Goal: Transaction & Acquisition: Purchase product/service

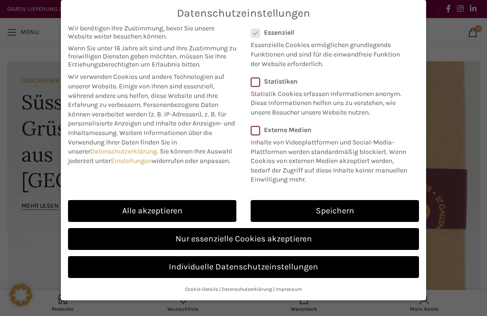
click at [132, 209] on link "Alle akzeptieren" at bounding box center [152, 211] width 168 height 22
checkbox input "true"
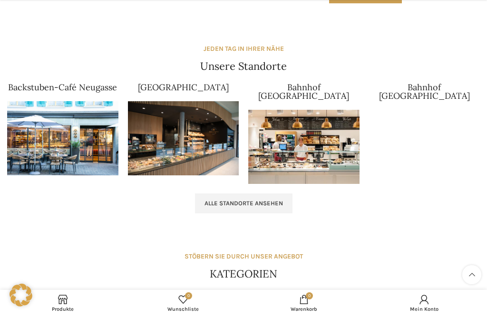
scroll to position [885, 0]
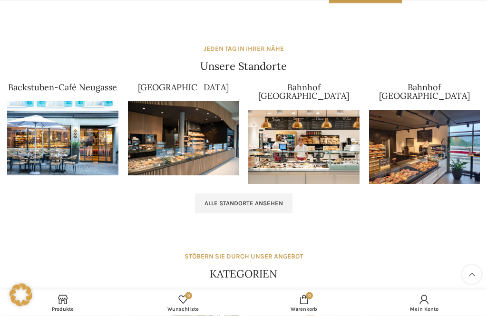
click at [227, 194] on link "Alle Standorte ansehen" at bounding box center [244, 204] width 98 height 20
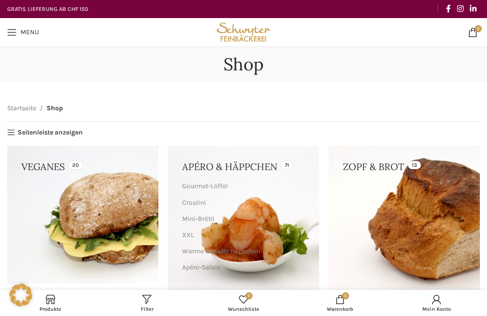
click at [23, 30] on span "Menu" at bounding box center [29, 32] width 19 height 7
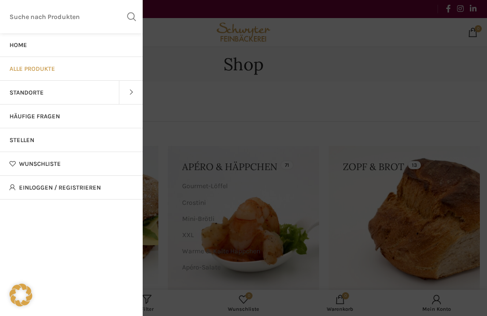
click at [20, 169] on link "Wunschliste" at bounding box center [71, 164] width 143 height 24
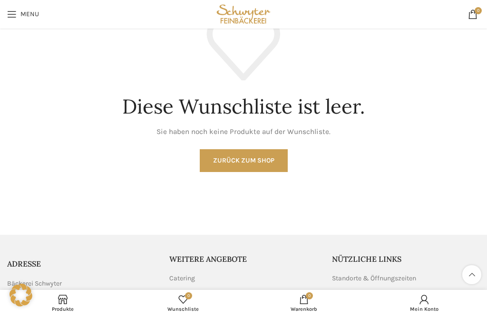
scroll to position [132, 0]
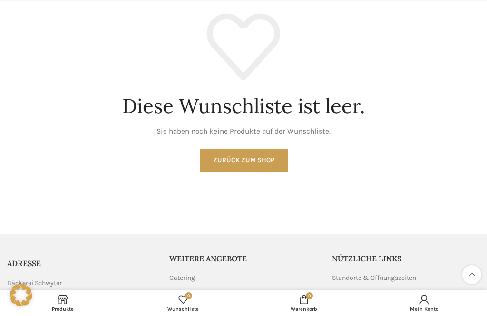
click at [221, 159] on link "Zurück zum Shop" at bounding box center [244, 160] width 88 height 23
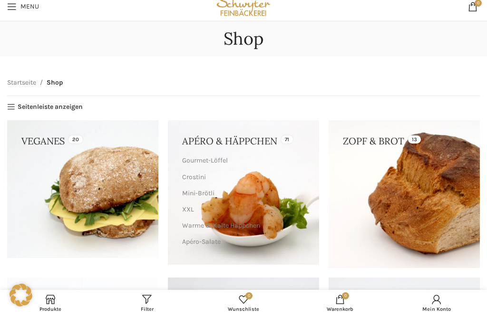
scroll to position [28, 0]
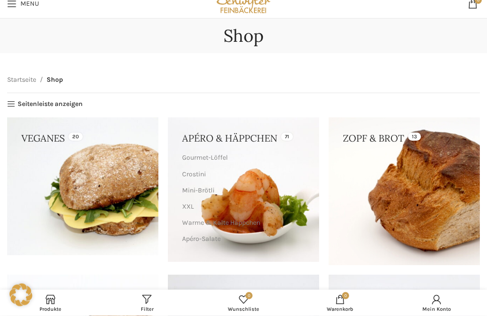
click at [22, 103] on link "Seitenleiste anzeigen" at bounding box center [45, 105] width 76 height 8
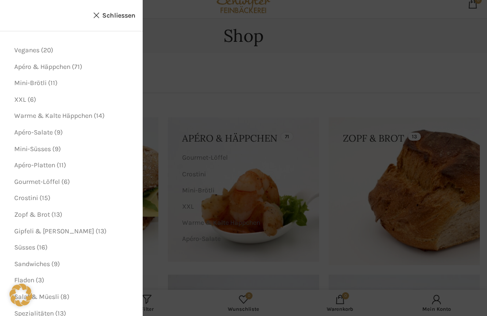
click at [107, 21] on link "Schliessen" at bounding box center [114, 16] width 43 height 12
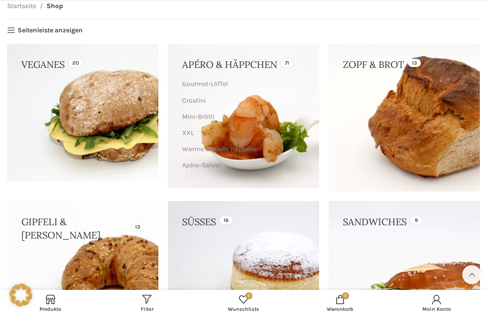
scroll to position [103, 0]
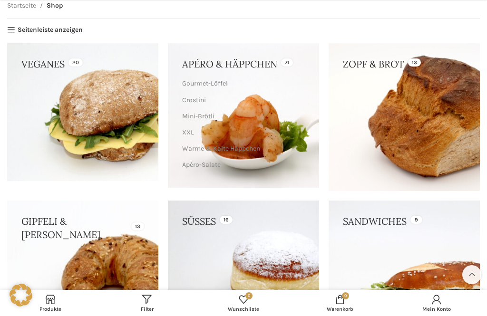
click at [388, 123] on link at bounding box center [404, 117] width 151 height 148
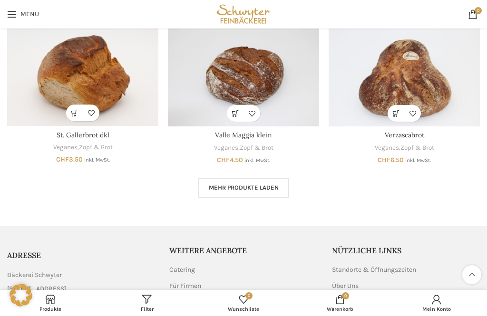
scroll to position [549, 0]
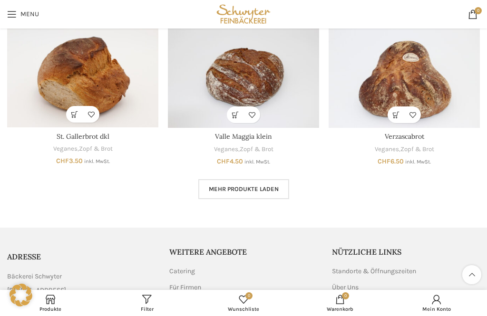
click at [233, 193] on link "Mehr Produkte laden" at bounding box center [243, 189] width 91 height 20
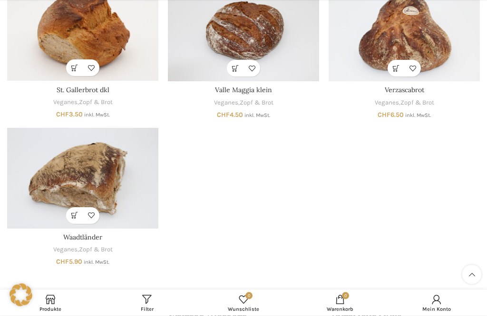
scroll to position [597, 0]
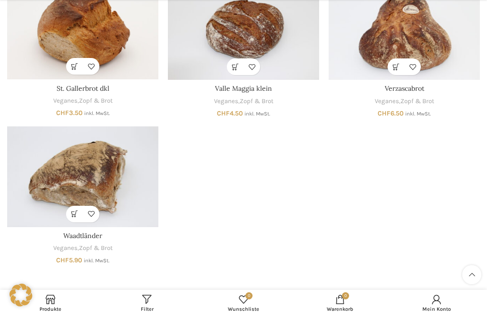
click at [70, 222] on img "Waadtländer" at bounding box center [82, 177] width 151 height 101
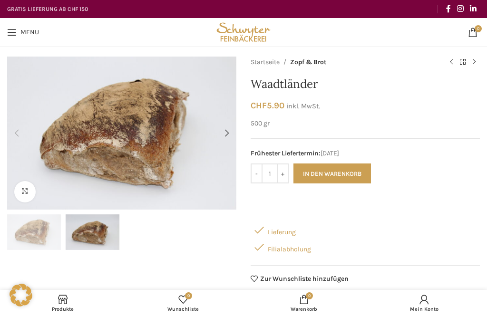
click at [227, 131] on div "Next slide" at bounding box center [226, 133] width 19 height 19
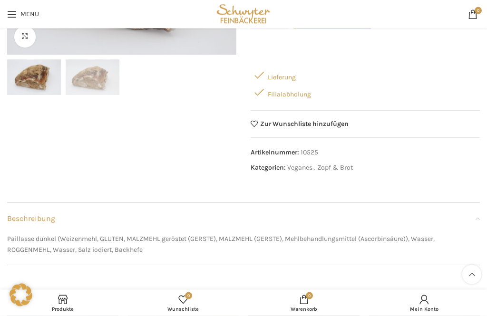
scroll to position [149, 0]
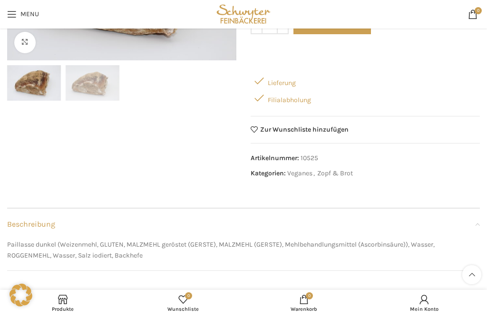
click at [278, 101] on div "Filialabholung" at bounding box center [365, 97] width 229 height 17
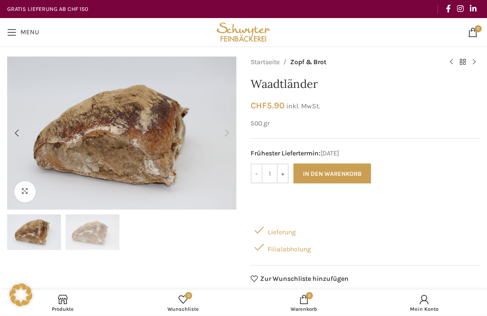
scroll to position [20, 0]
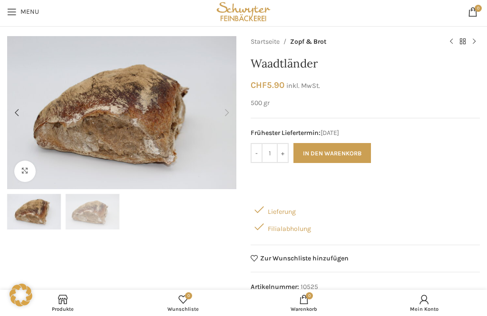
click at [453, 40] on link "Previous product" at bounding box center [451, 41] width 11 height 11
